Goal: Information Seeking & Learning: Learn about a topic

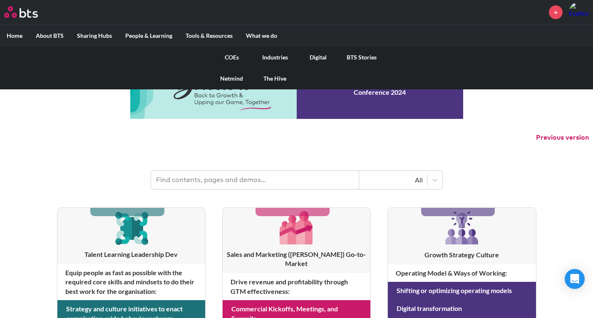
click at [237, 54] on link "COEs" at bounding box center [231, 58] width 43 height 22
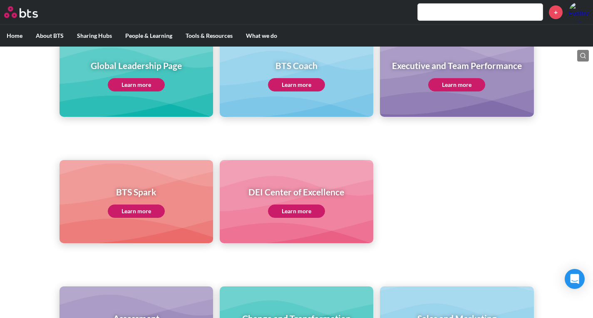
scroll to position [125, 0]
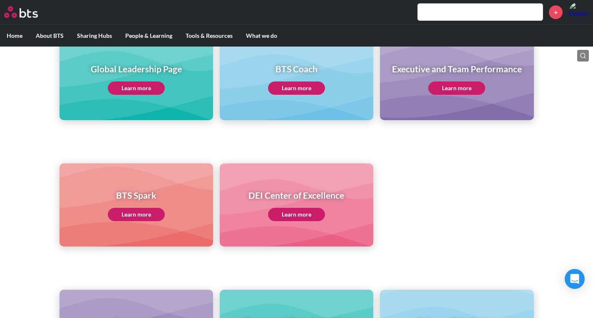
click at [136, 88] on link "Learn more" at bounding box center [136, 88] width 57 height 13
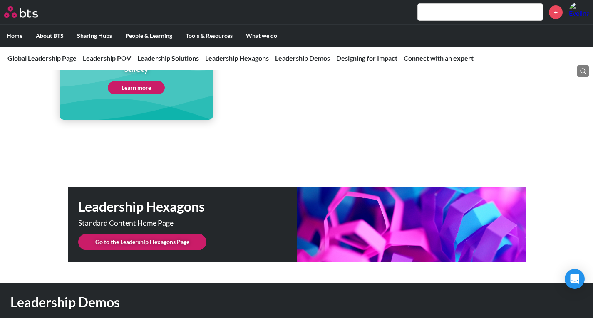
scroll to position [2038, 0]
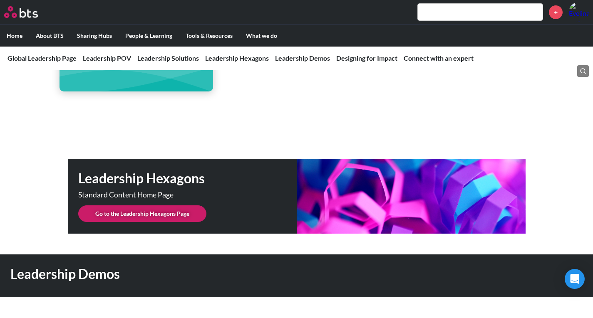
click at [131, 208] on link "Go to the Leadership Hexagons Page" at bounding box center [142, 213] width 128 height 17
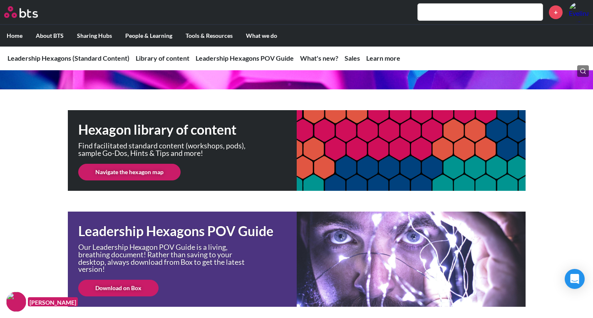
scroll to position [125, 0]
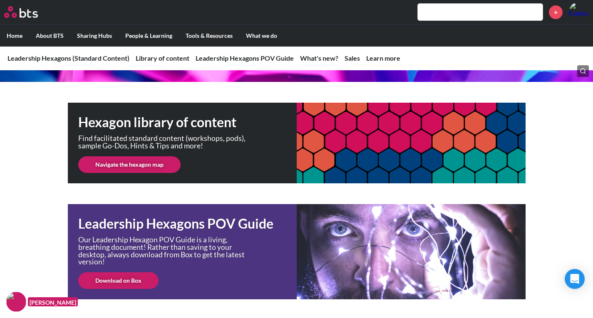
click at [130, 170] on link "Navigate the hexagon map" at bounding box center [129, 164] width 102 height 17
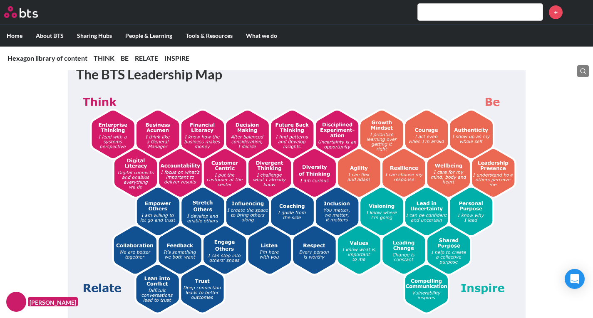
scroll to position [166, 0]
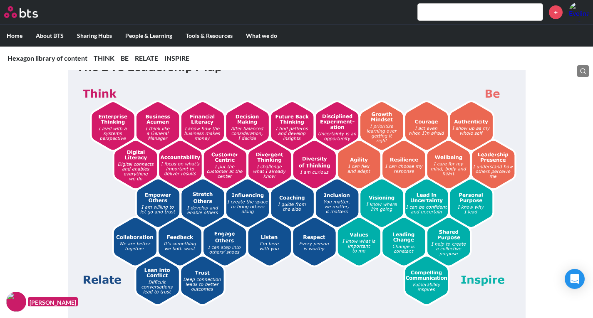
click at [372, 289] on img at bounding box center [296, 195] width 441 height 222
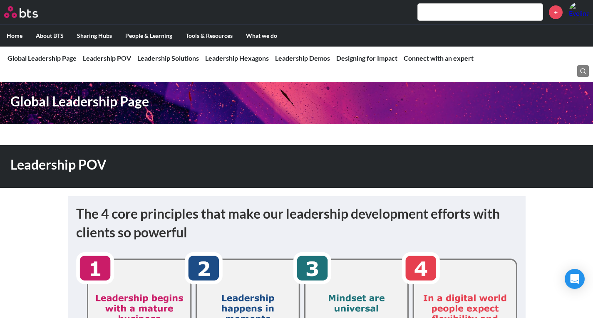
click at [466, 7] on input "text" at bounding box center [480, 12] width 125 height 17
type input "a"
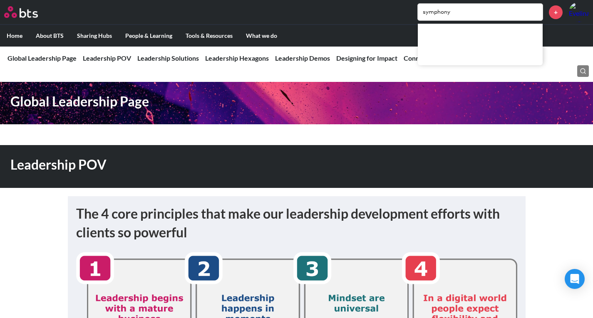
type input "symphony"
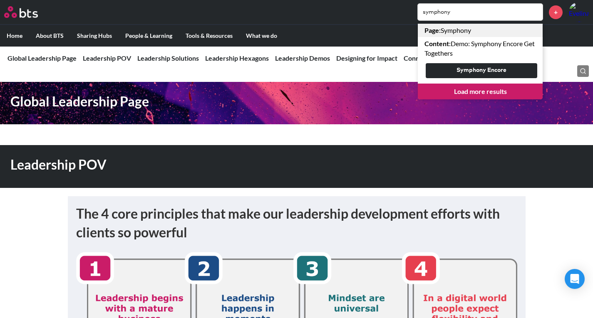
click at [457, 30] on link "Page : Symphony" at bounding box center [480, 30] width 125 height 13
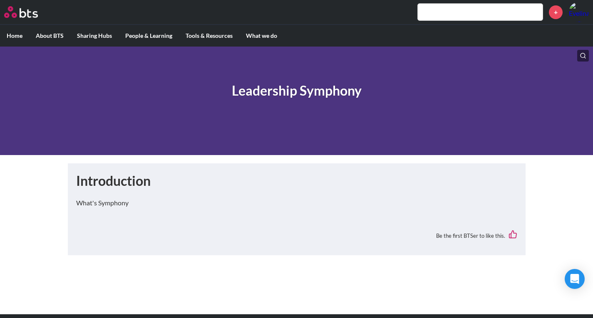
scroll to position [42, 0]
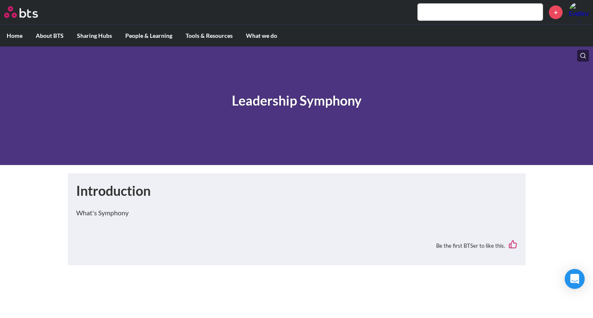
click at [118, 212] on p "What's Symphony" at bounding box center [296, 212] width 441 height 9
click at [129, 192] on h1 "Introduction" at bounding box center [296, 191] width 441 height 19
click at [117, 234] on div "Introduction What's Symphony Be the first BTSer to like this." at bounding box center [296, 220] width 441 height 76
drag, startPoint x: 448, startPoint y: 5, endPoint x: 445, endPoint y: 13, distance: 9.5
click at [447, 5] on input "text" at bounding box center [480, 12] width 125 height 17
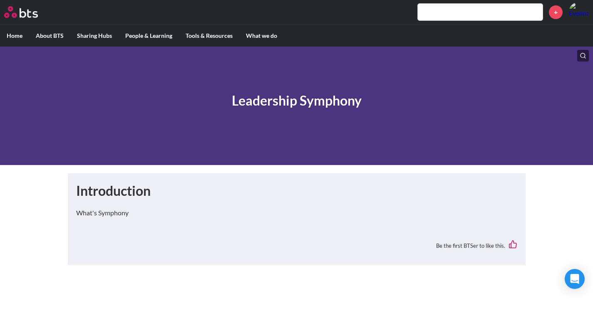
click at [445, 13] on input "text" at bounding box center [480, 12] width 125 height 17
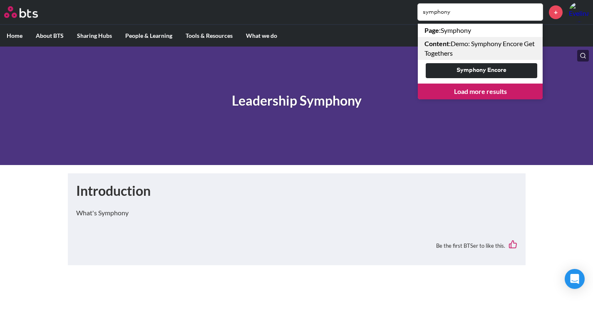
type input "symphony"
click at [469, 47] on link "Content : Demo: Symphony Encore Get Togethers" at bounding box center [480, 48] width 125 height 23
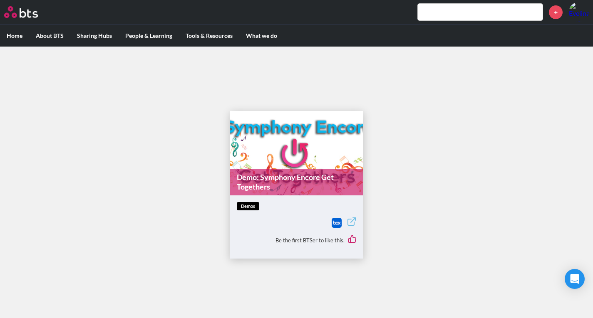
click at [259, 179] on link "Demo: Symphony Encore Get Togethers" at bounding box center [296, 182] width 133 height 26
